Goal: Task Accomplishment & Management: Complete application form

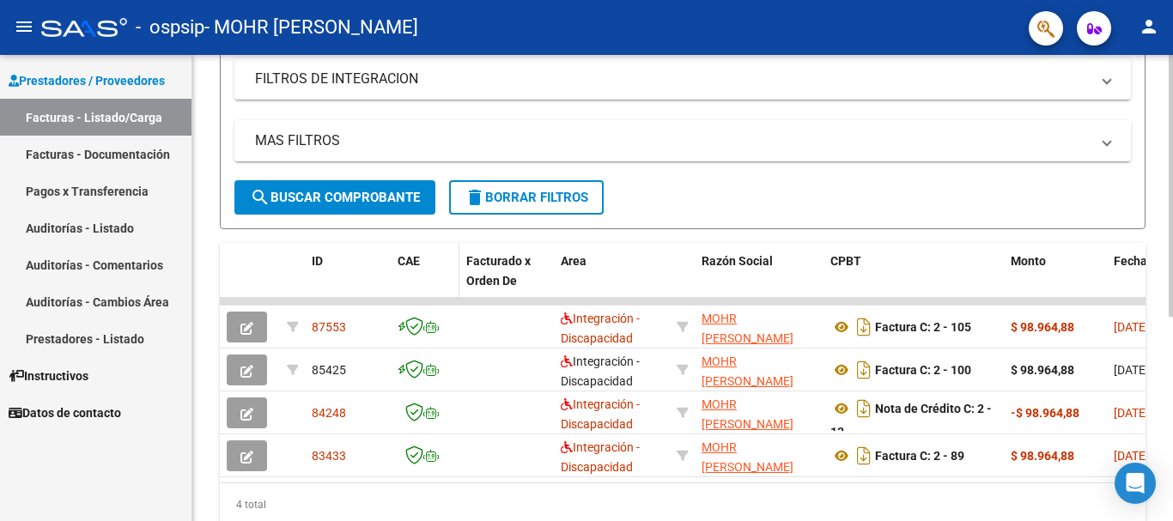
scroll to position [365, 0]
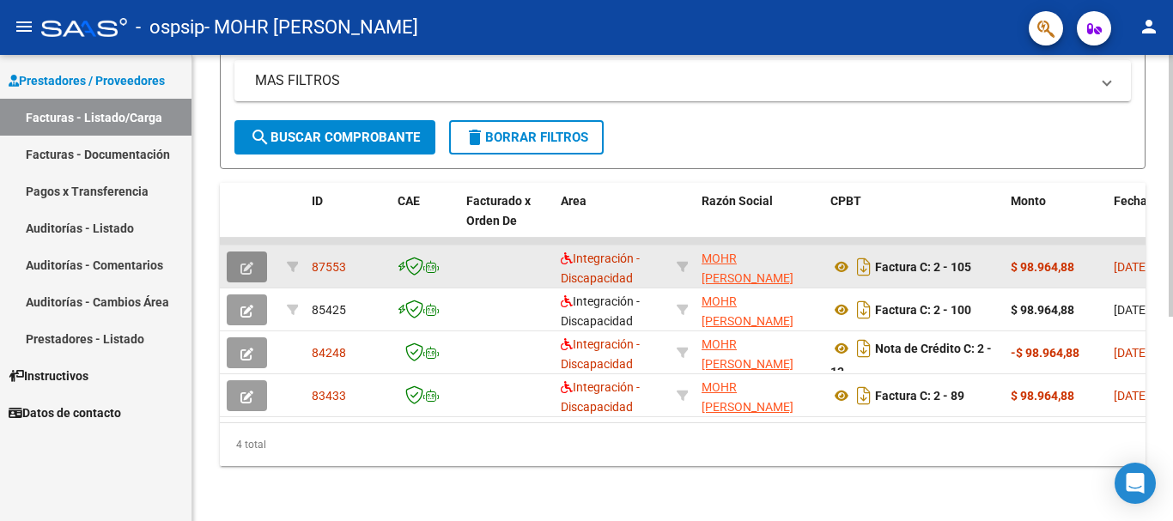
click at [245, 262] on icon "button" at bounding box center [246, 268] width 13 height 13
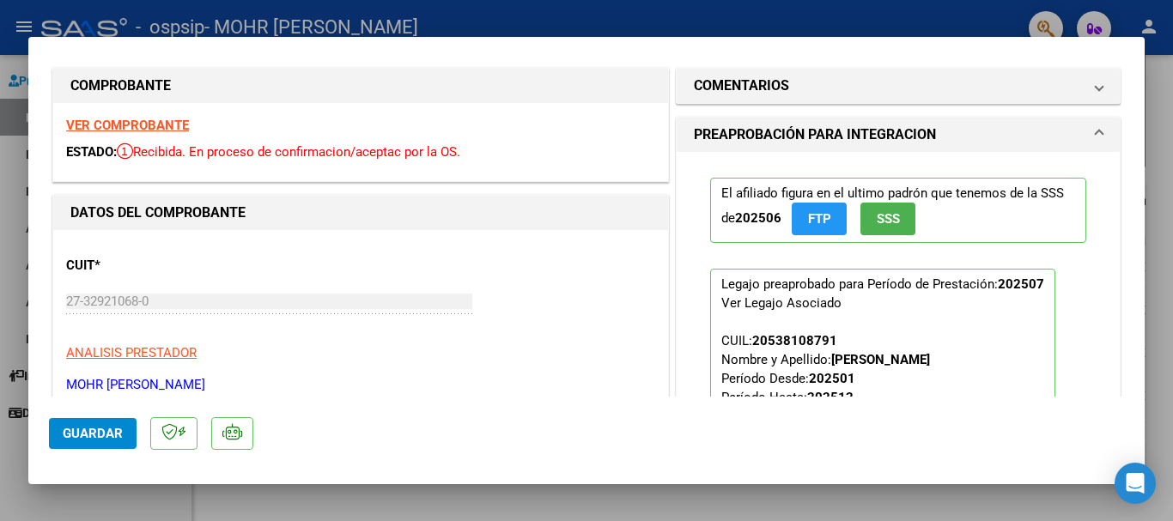
scroll to position [0, 0]
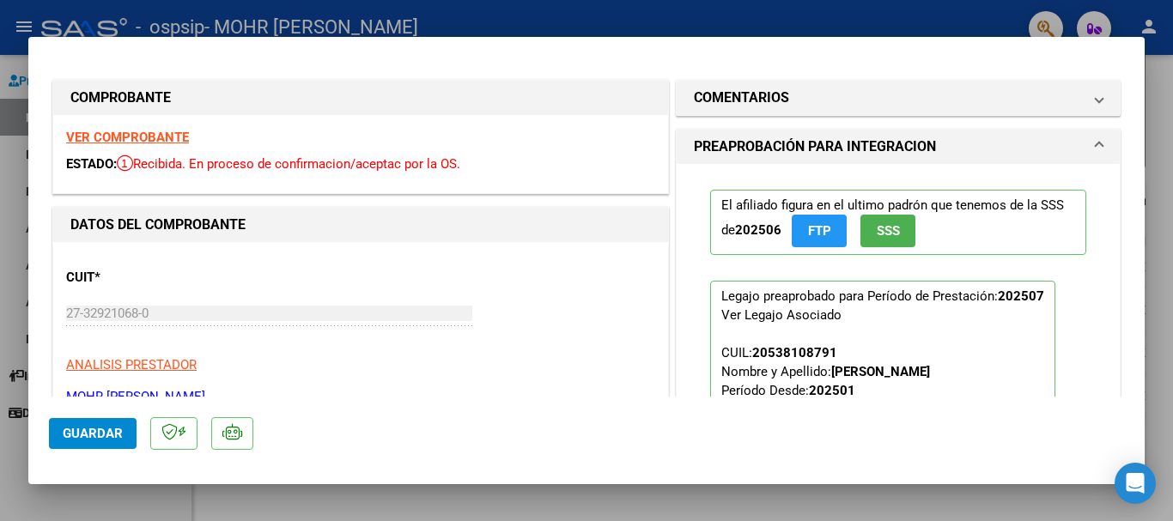
click at [1150, 120] on div at bounding box center [586, 260] width 1173 height 521
type input "$ 0,00"
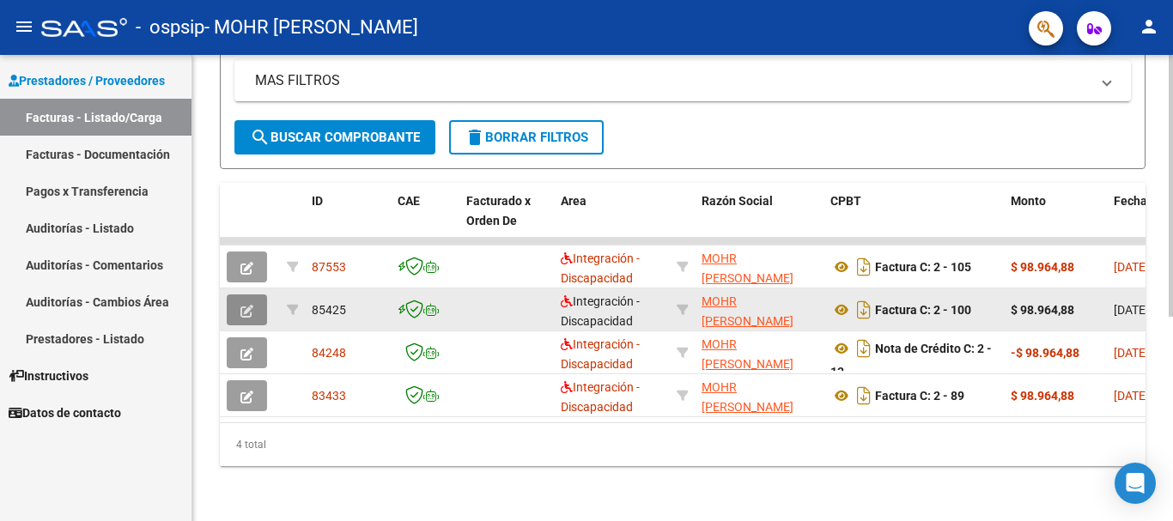
click at [260, 294] on button "button" at bounding box center [247, 309] width 40 height 31
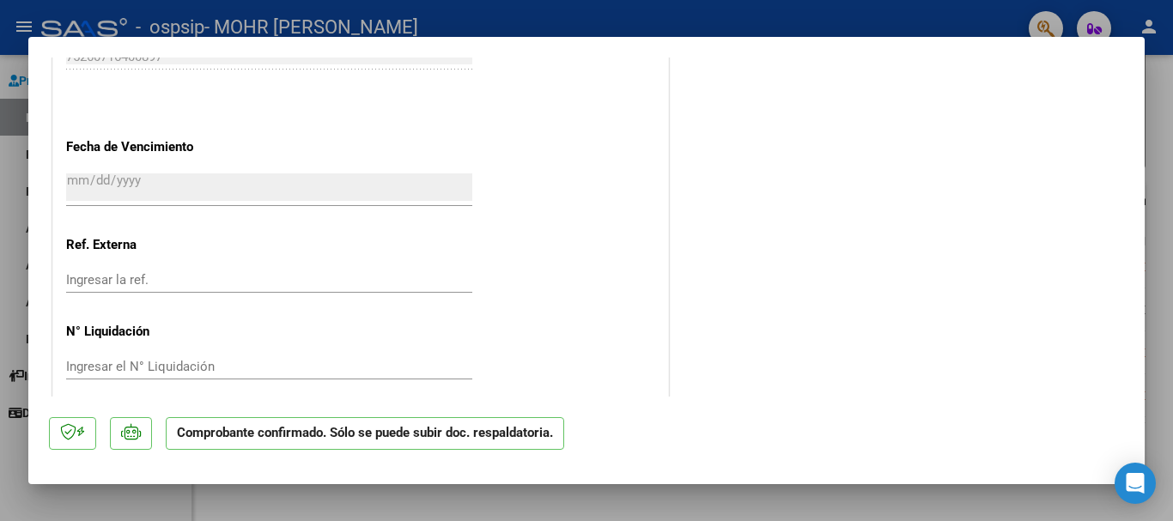
scroll to position [1271, 0]
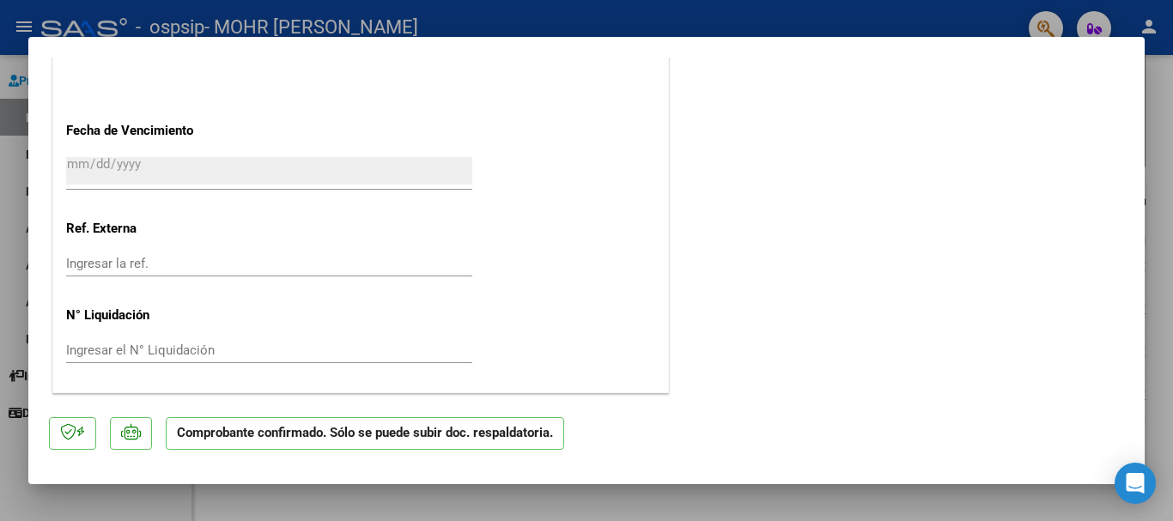
click at [8, 299] on div at bounding box center [586, 260] width 1173 height 521
type input "$ 0,00"
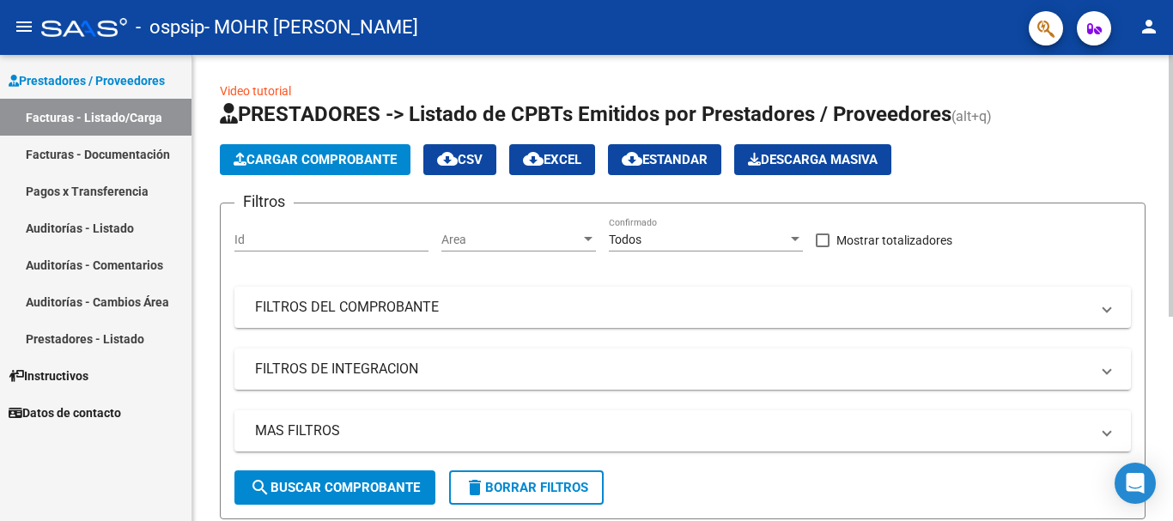
scroll to position [0, 0]
